Goal: Information Seeking & Learning: Check status

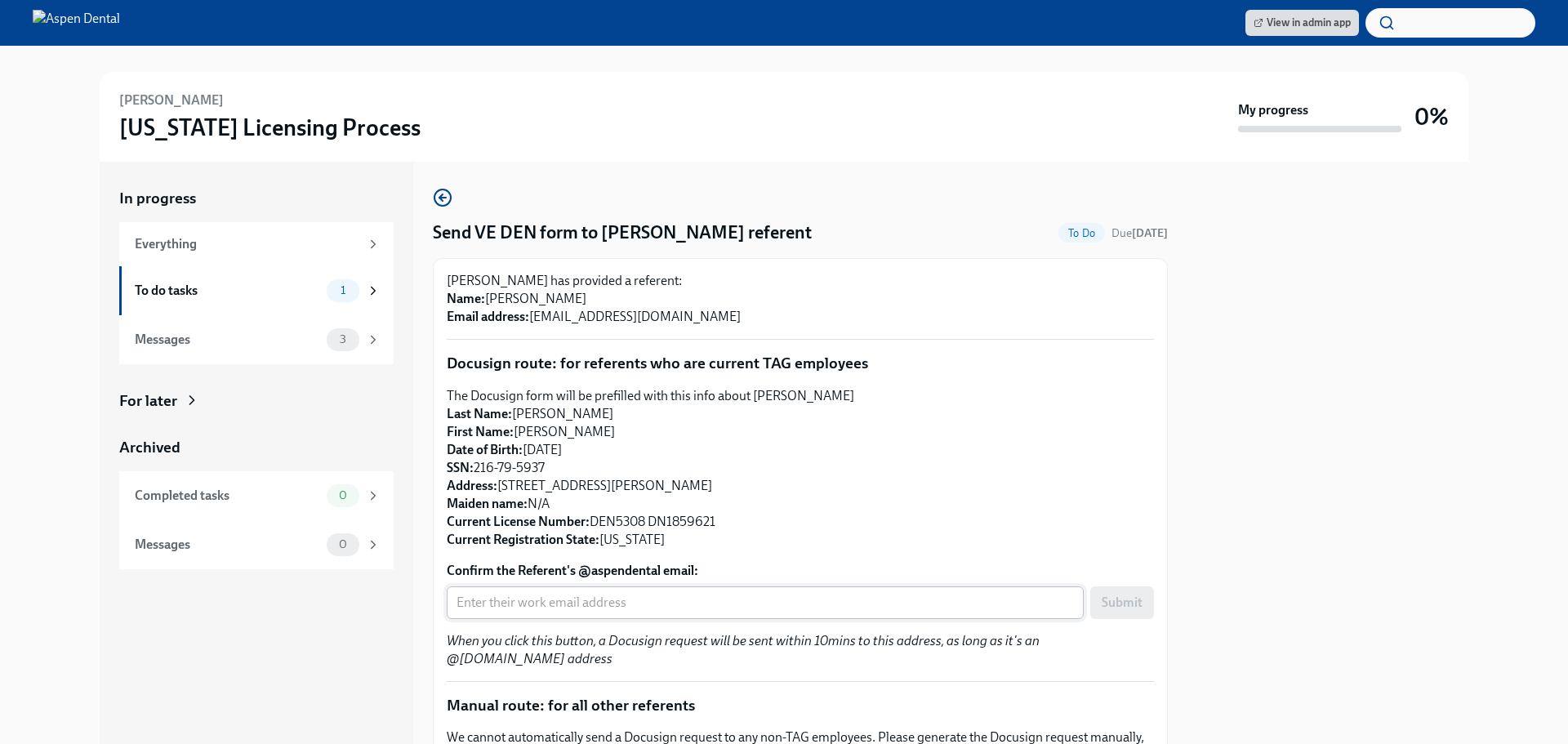
click at [704, 603] on input "Confirm the Referent's @aspendental email:" at bounding box center [765, 602] width 637 height 33
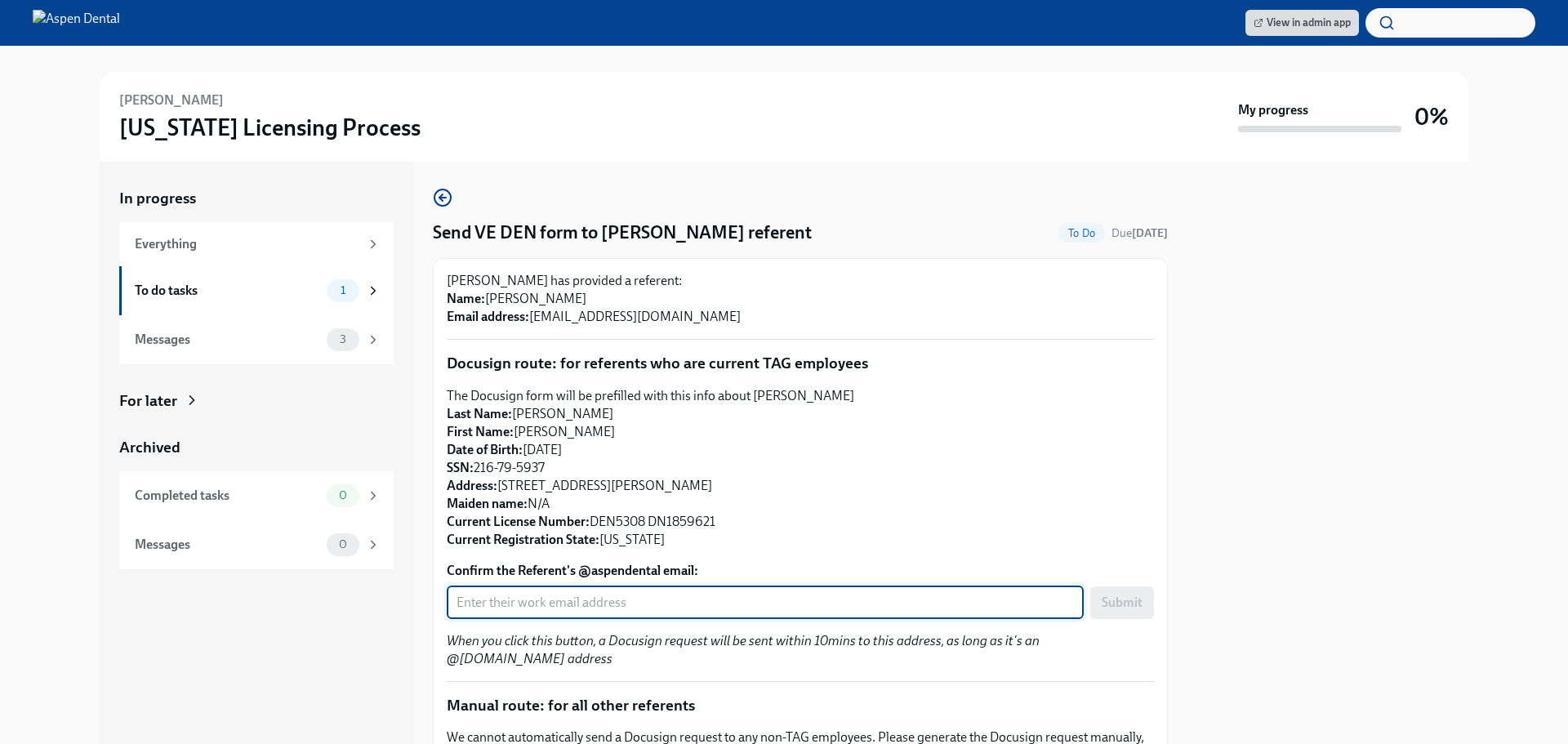
paste input "Dryoo@aspendental.com"
click at [1101, 608] on span "Submit" at bounding box center [1122, 602] width 40 height 16
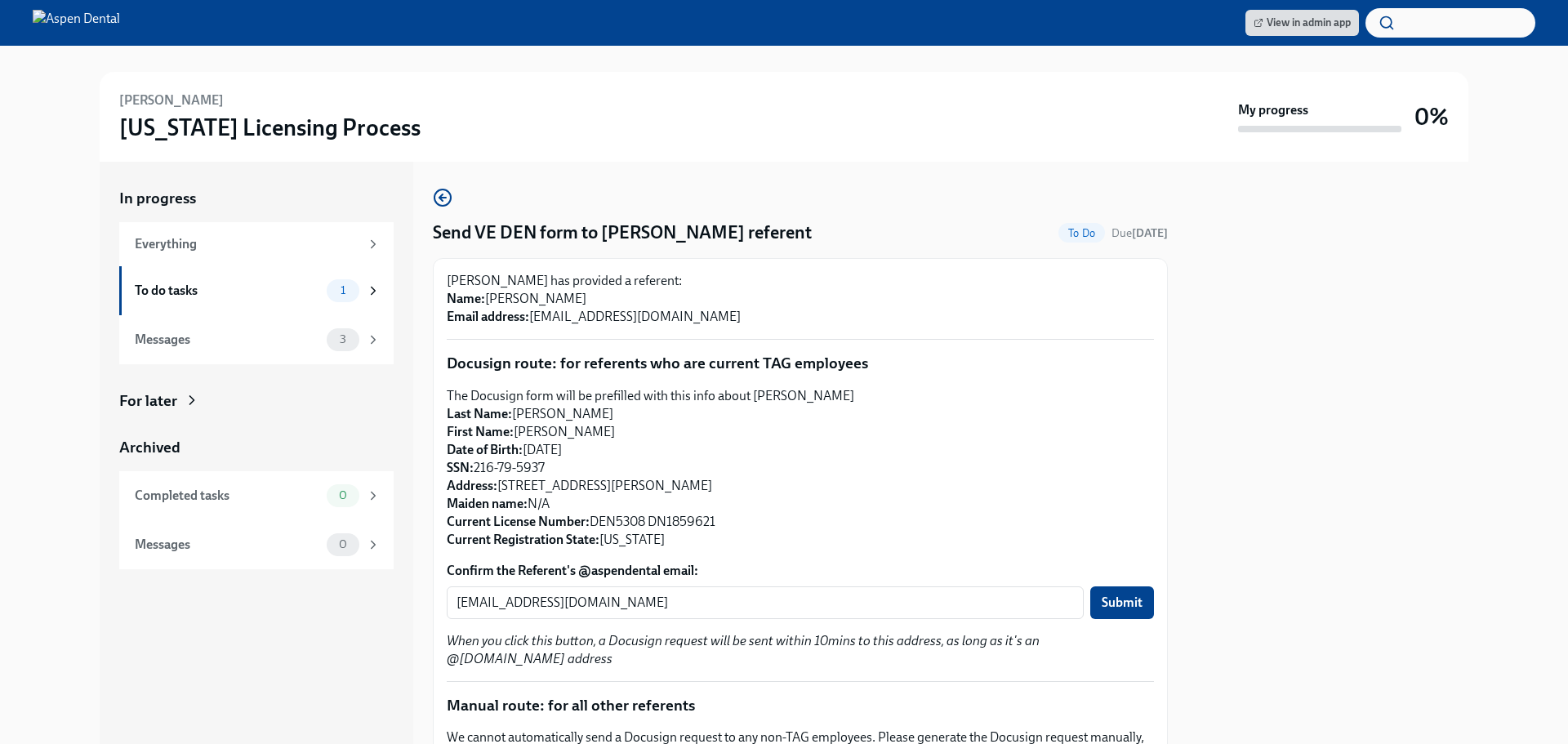
type input "dryoo@aspendental.com"
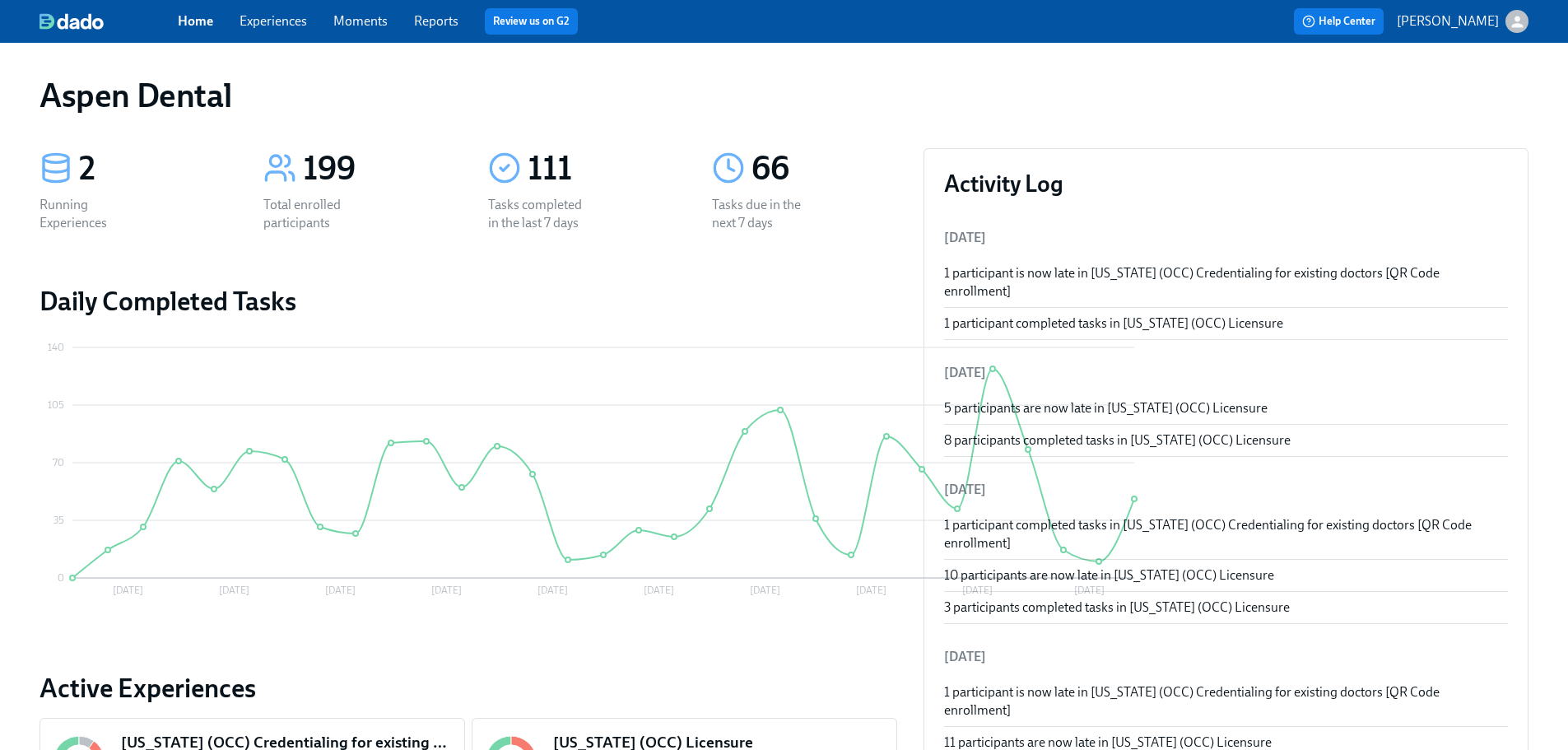
click at [440, 21] on link "Reports" at bounding box center [436, 21] width 44 height 15
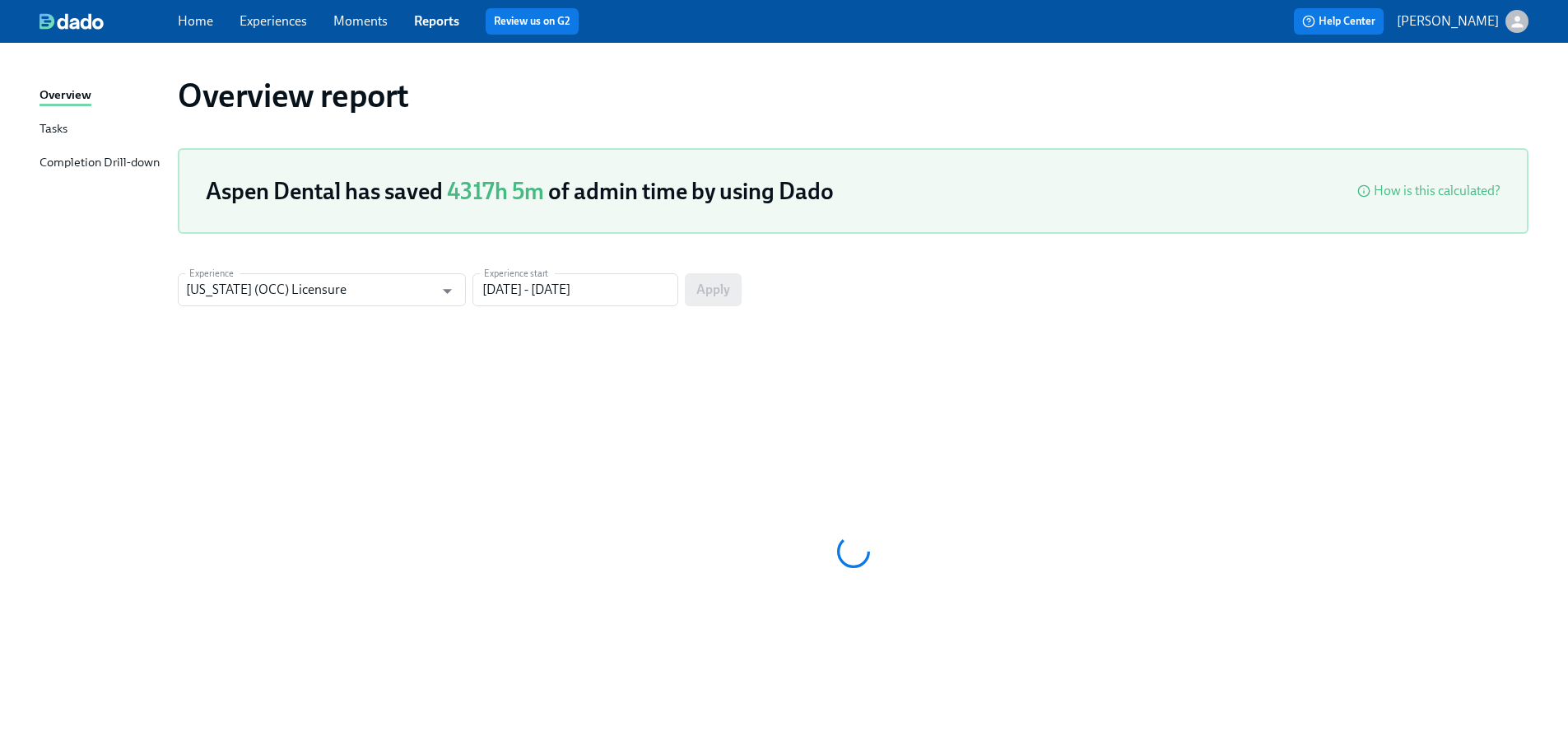
click at [123, 161] on div "Completion Drill-down" at bounding box center [100, 163] width 120 height 20
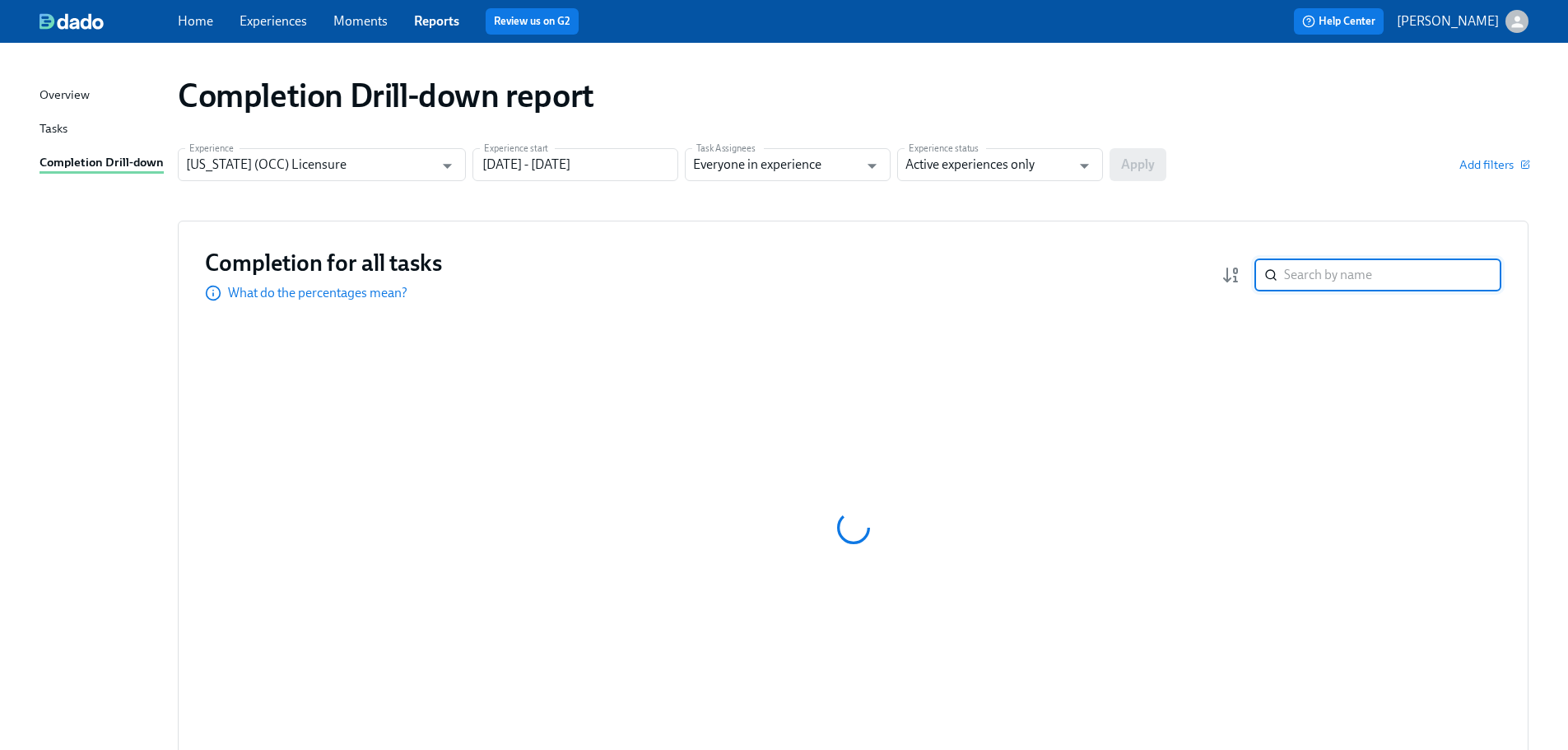
click at [1340, 280] on input "search" at bounding box center [1392, 275] width 217 height 33
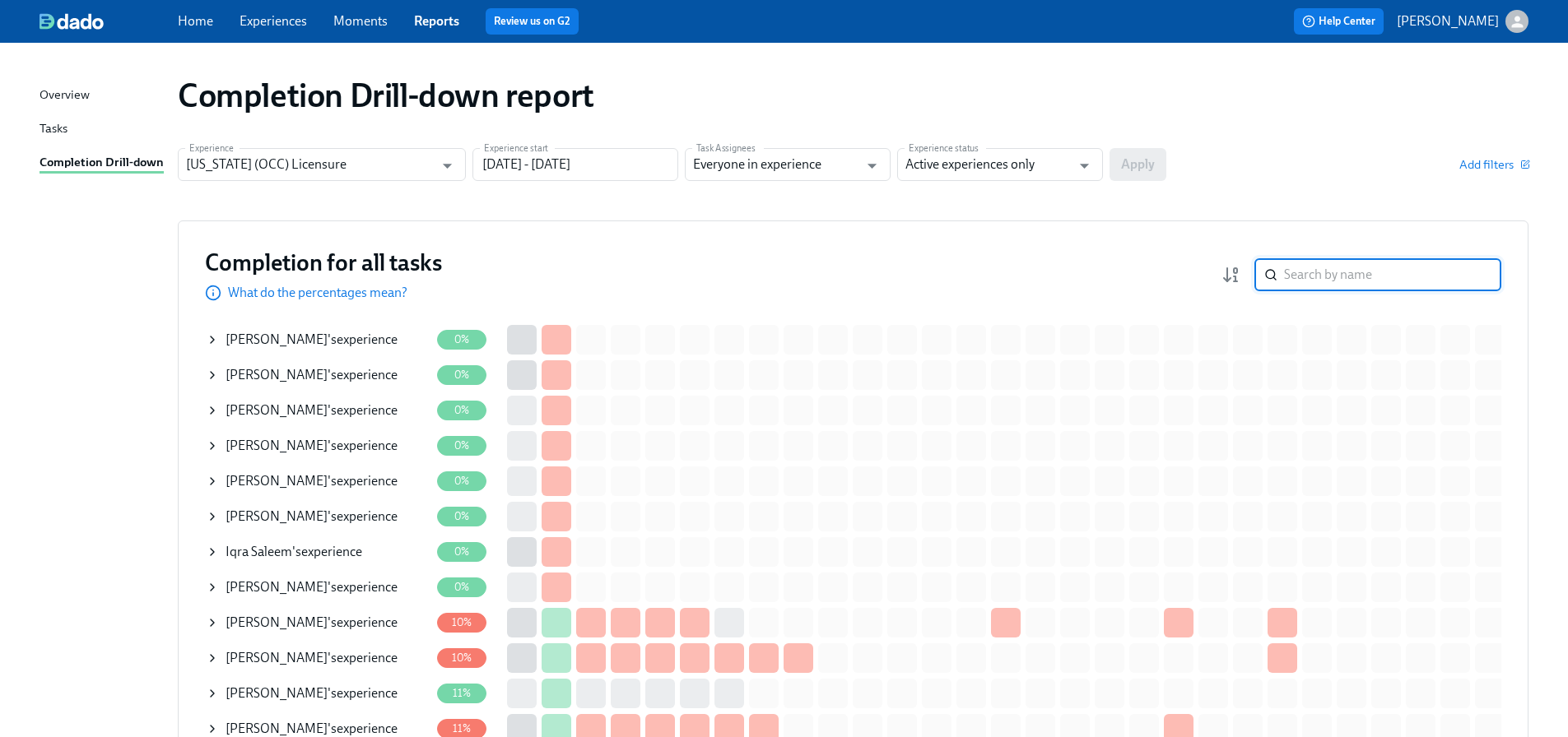
click at [1329, 278] on input "search" at bounding box center [1392, 275] width 217 height 33
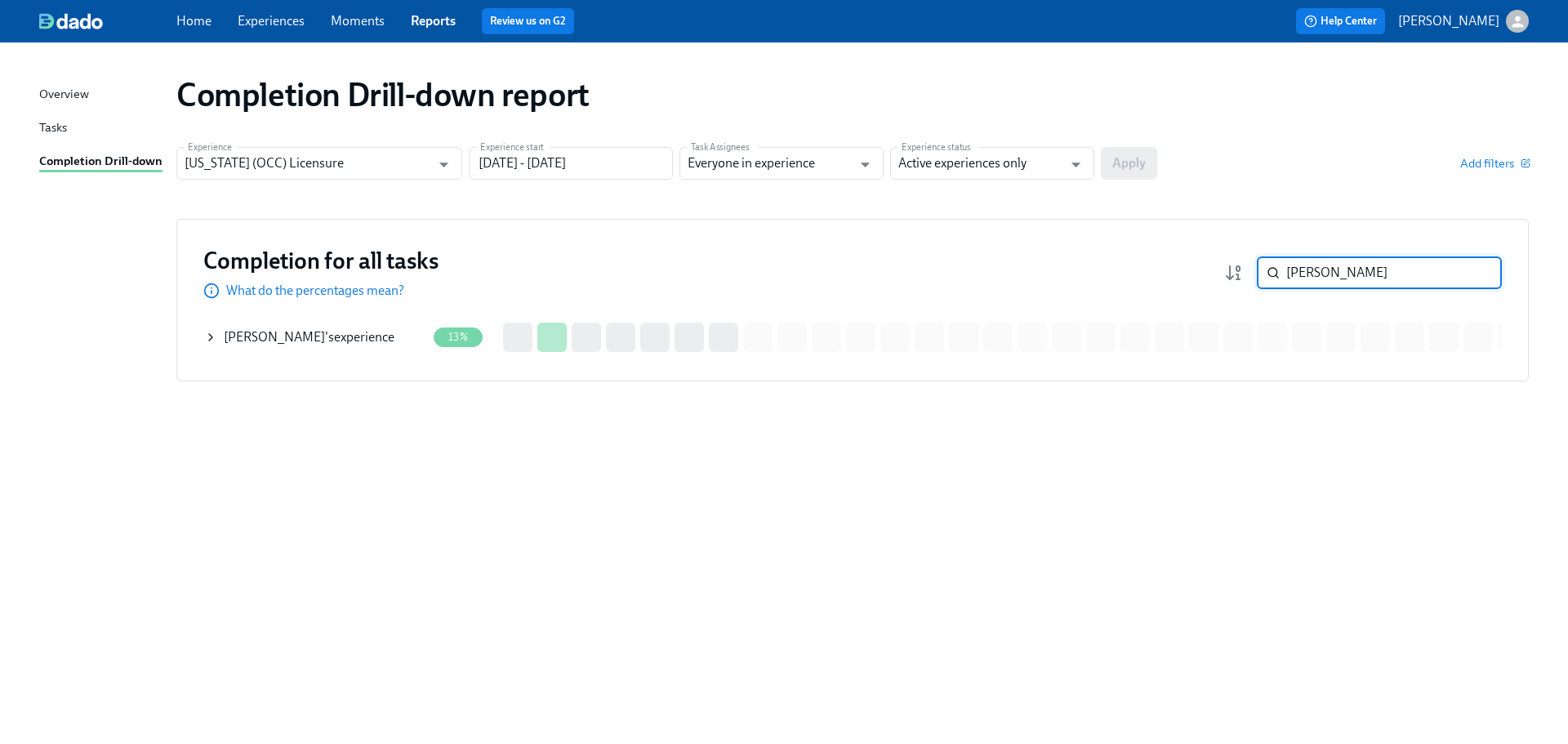
type input "[PERSON_NAME]"
click at [364, 339] on div "[PERSON_NAME] 's experience" at bounding box center [309, 337] width 171 height 18
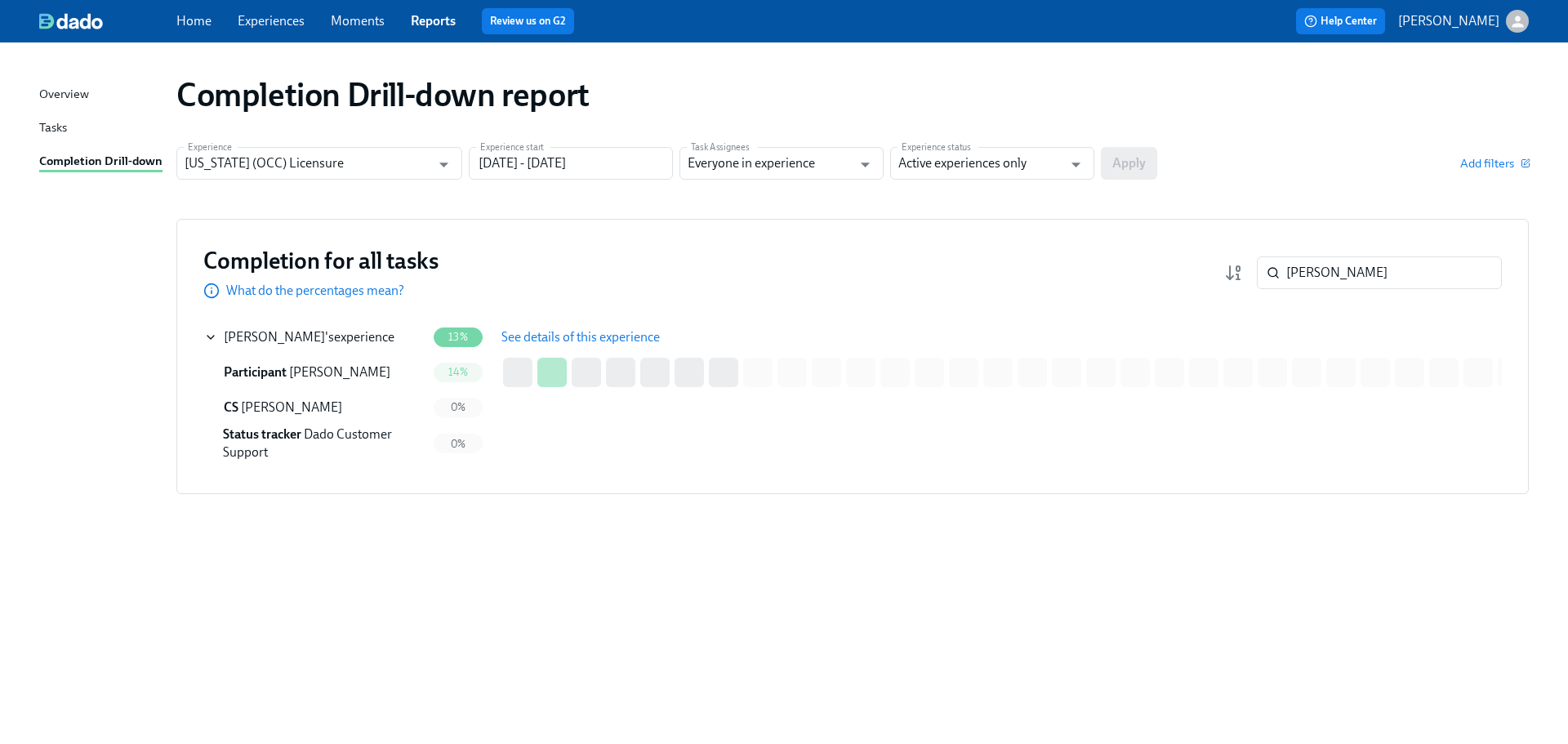
click at [605, 337] on span "See details of this experience" at bounding box center [580, 337] width 158 height 16
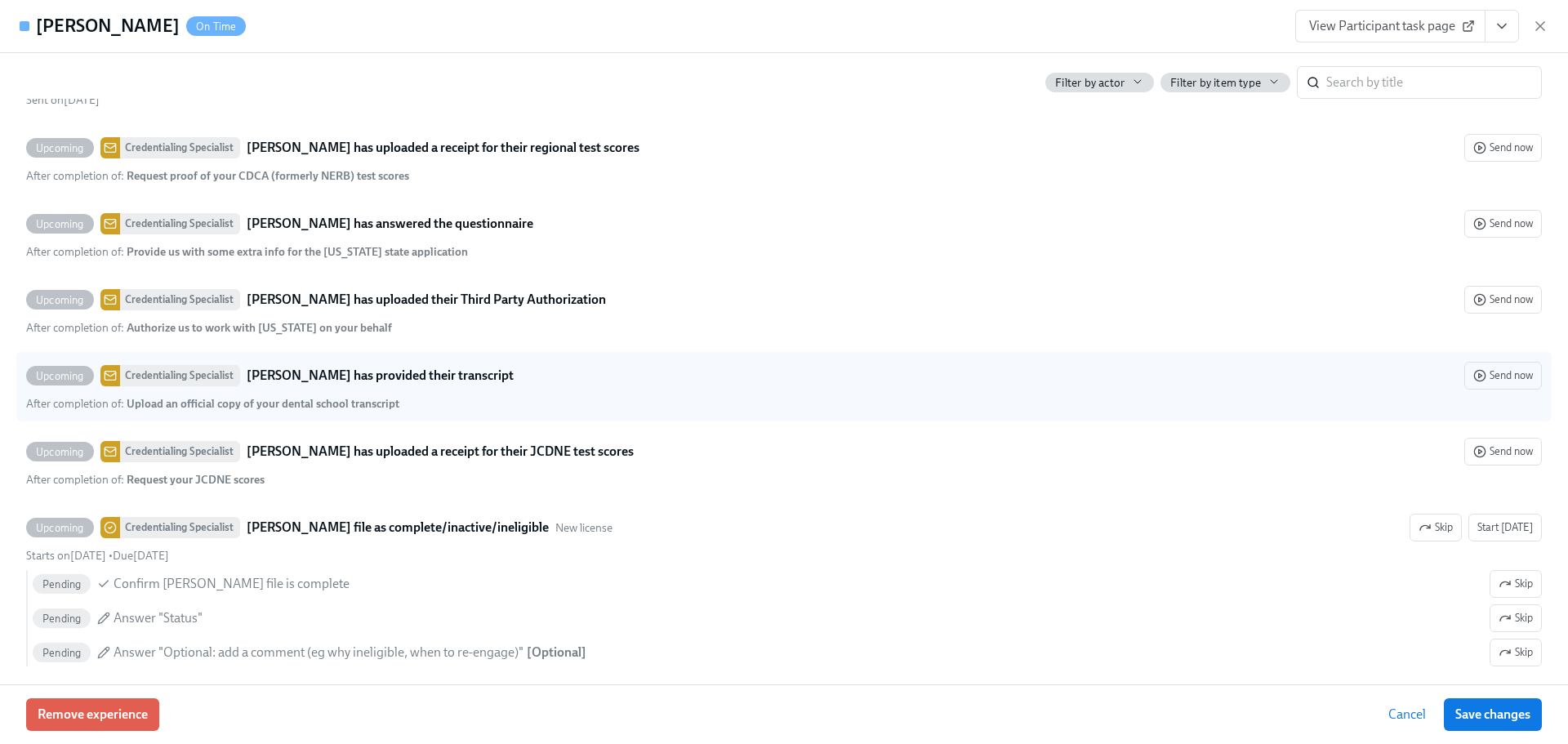
scroll to position [3227, 0]
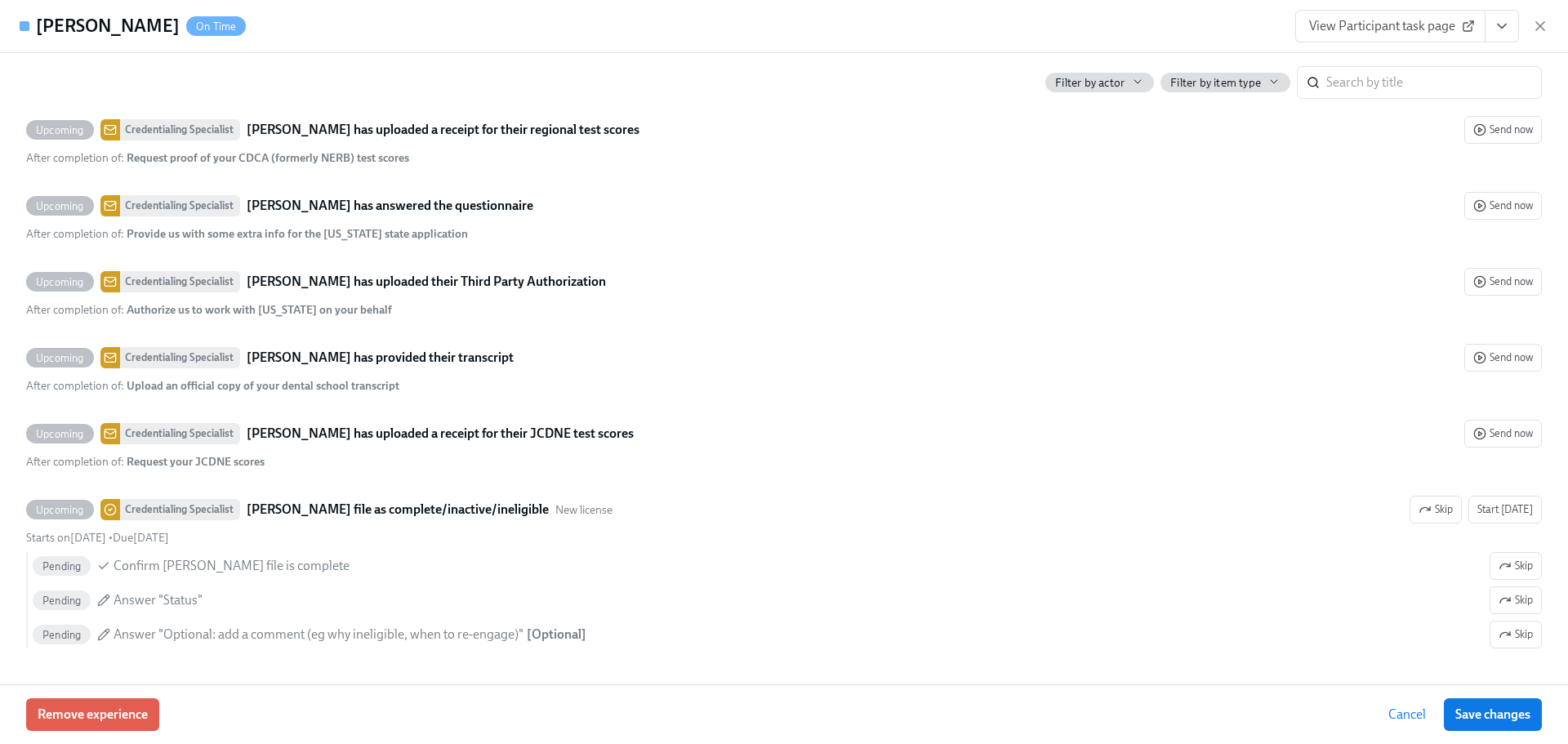
click at [1543, 31] on icon "button" at bounding box center [1539, 25] width 16 height 16
